Goal: Contribute content

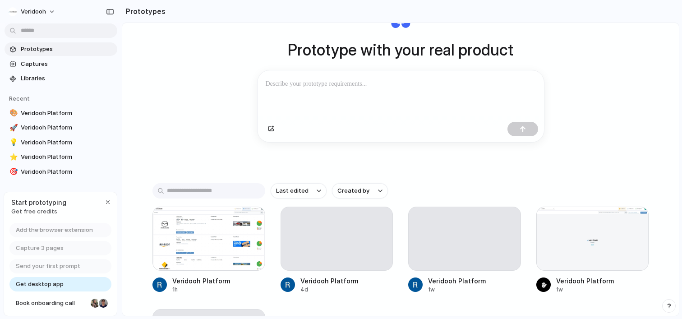
scroll to position [82, 0]
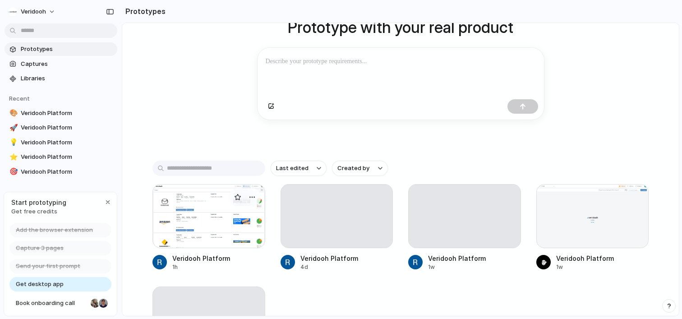
click at [211, 229] on div at bounding box center [208, 216] width 113 height 64
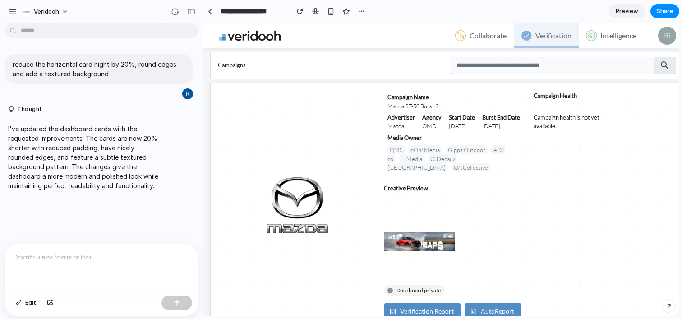
scroll to position [9, 0]
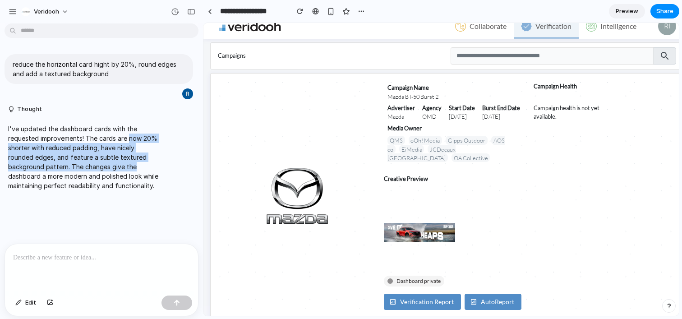
drag, startPoint x: 139, startPoint y: 165, endPoint x: 130, endPoint y: 135, distance: 31.8
click at [130, 135] on p "I've updated the dashboard cards with the requested improvements! The cards are…" at bounding box center [83, 157] width 151 height 66
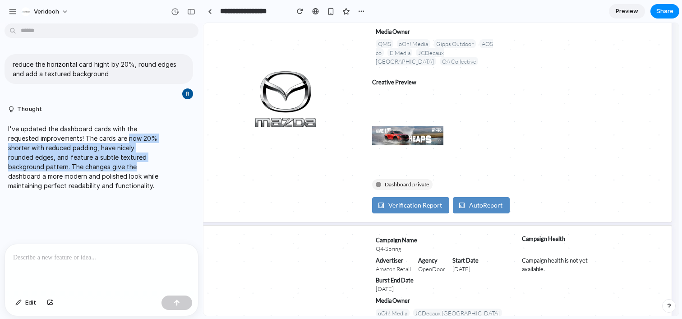
scroll to position [118, 15]
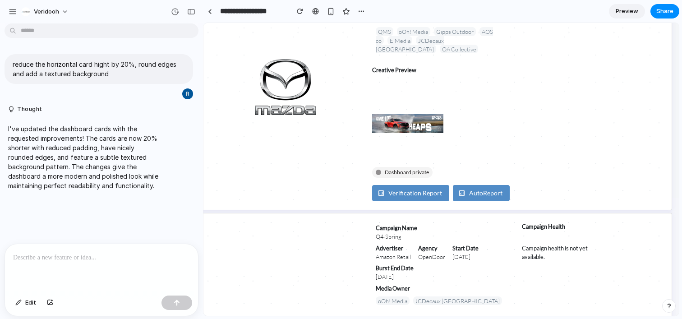
click at [86, 256] on p at bounding box center [101, 257] width 177 height 11
click at [180, 301] on button "button" at bounding box center [176, 302] width 31 height 14
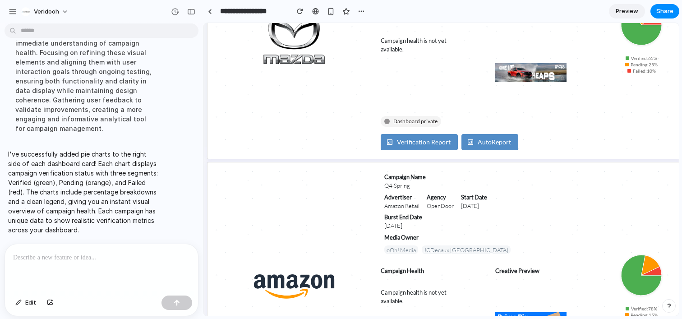
scroll to position [218, 3]
